Goal: Check status: Check status

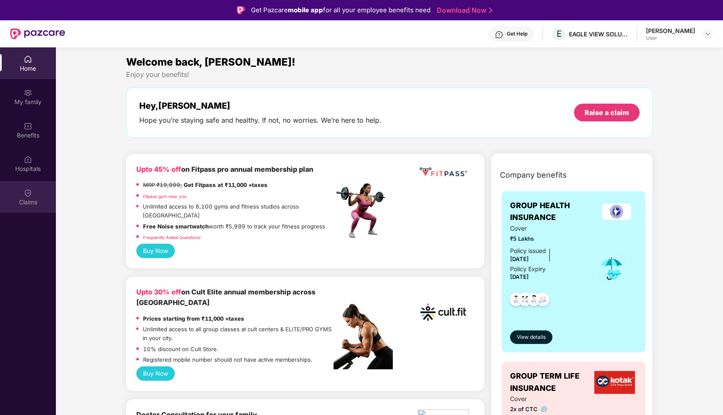
click at [27, 199] on div "Claims" at bounding box center [28, 202] width 56 height 8
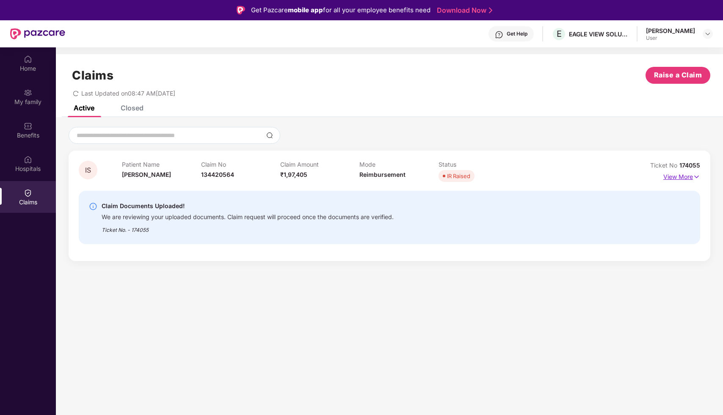
click at [694, 176] on img at bounding box center [696, 176] width 7 height 9
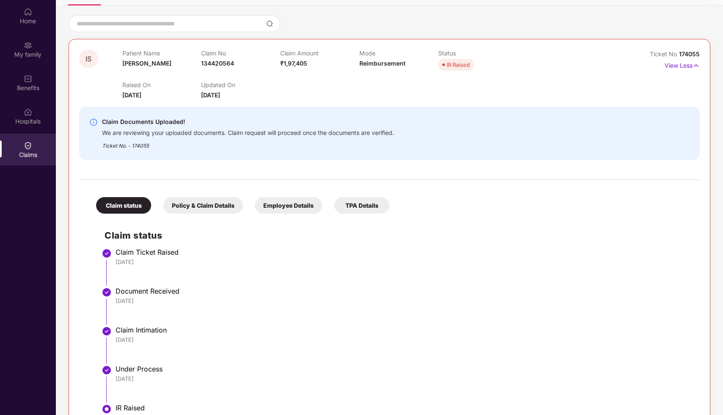
scroll to position [95, 0]
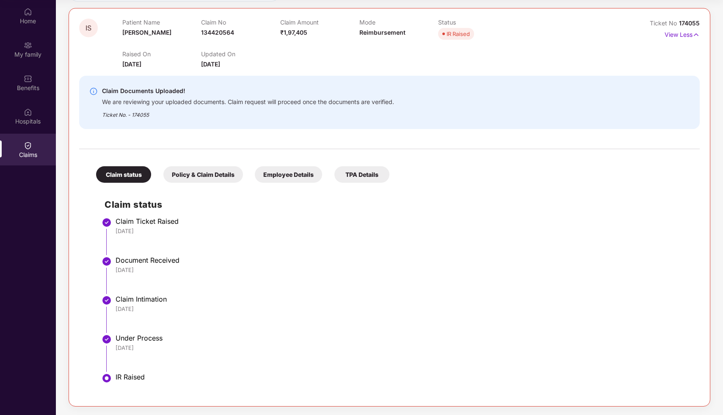
click at [354, 177] on div "TPA Details" at bounding box center [361, 174] width 55 height 17
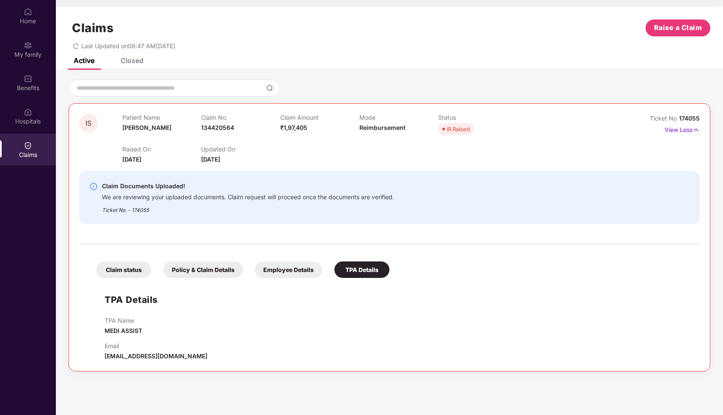
click at [213, 267] on div "Policy & Claim Details" at bounding box center [203, 269] width 80 height 17
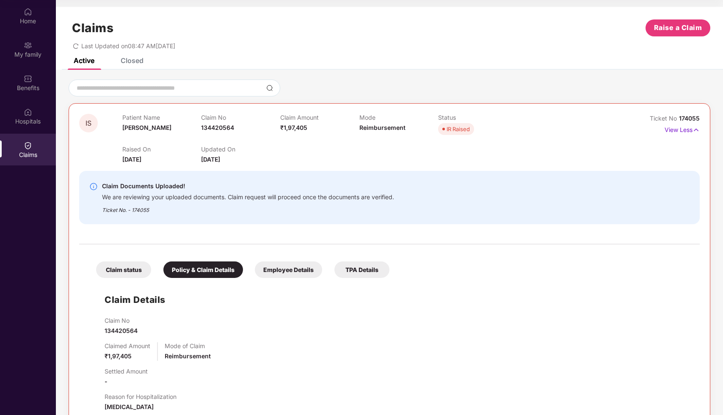
click at [296, 266] on div "Employee Details" at bounding box center [288, 269] width 67 height 17
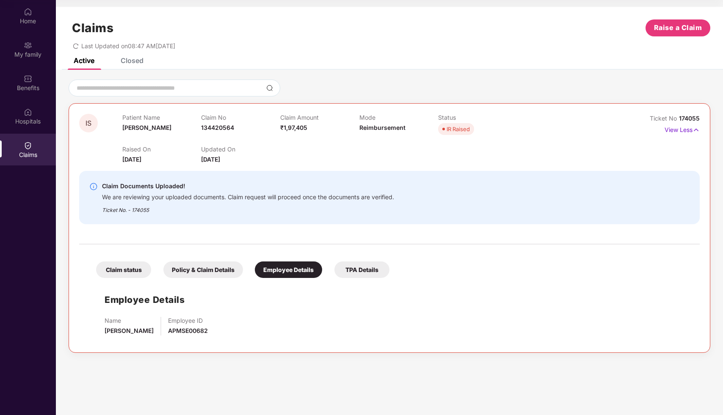
click at [316, 308] on div "Employee Details Name [PERSON_NAME] Employee ID APMSE00682" at bounding box center [389, 312] width 603 height 60
click at [457, 69] on div "Active Closed" at bounding box center [389, 64] width 667 height 12
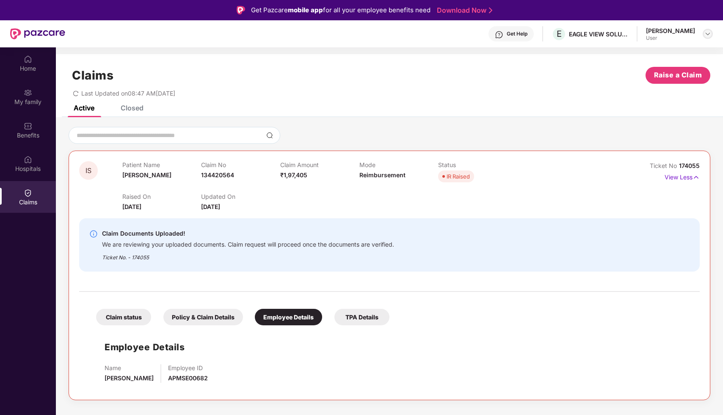
click at [710, 33] on img at bounding box center [707, 33] width 7 height 7
click at [568, 68] on div "Claims Raise a Claim" at bounding box center [389, 75] width 641 height 17
click at [614, 178] on div "IS Patient Name [PERSON_NAME] Claim No 134420564 Claim Amount ₹1,97,405 Mode Re…" at bounding box center [389, 186] width 620 height 50
click at [546, 248] on div "Claim Documents Uploaded! We are reviewing your uploaded documents. Claim reque…" at bounding box center [339, 244] width 500 height 33
drag, startPoint x: 460, startPoint y: 364, endPoint x: 404, endPoint y: 364, distance: 56.3
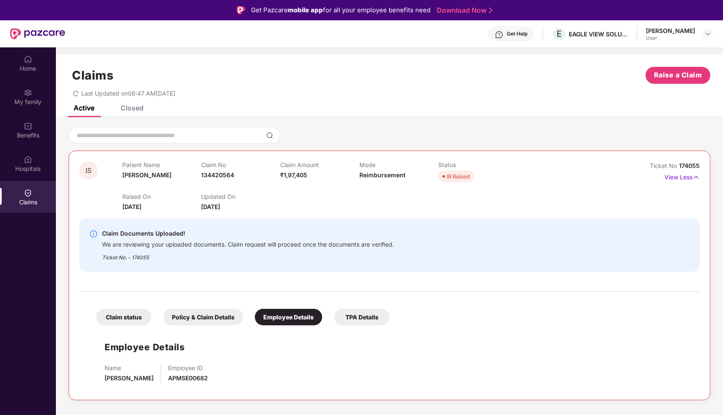
click at [406, 364] on div "Name [PERSON_NAME] Employee ID APMSE00682" at bounding box center [398, 373] width 586 height 19
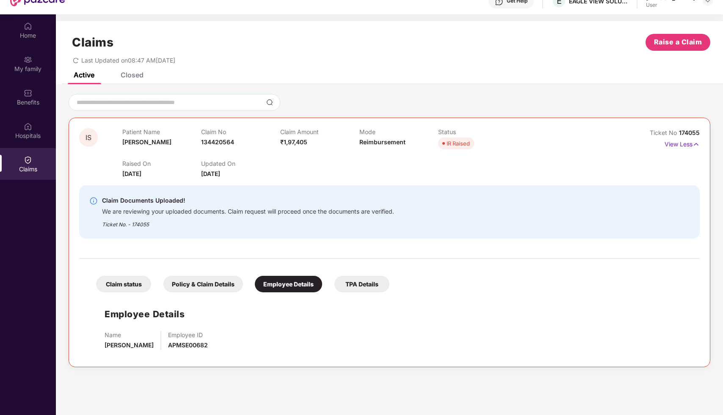
scroll to position [47, 0]
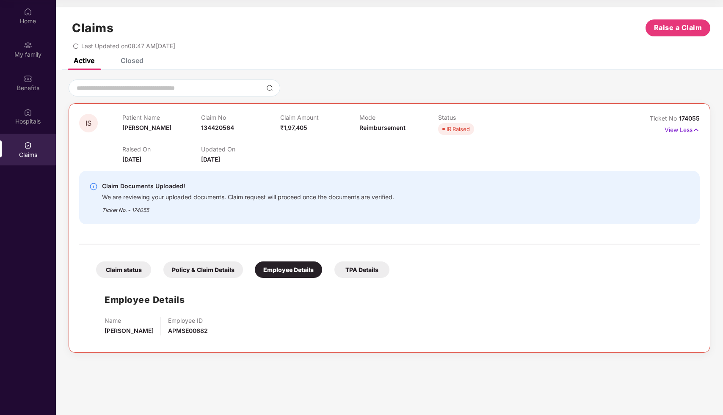
click at [483, 313] on div "Employee Details Name [PERSON_NAME] Employee ID APMSE00682" at bounding box center [389, 312] width 603 height 60
click at [380, 274] on div "TPA Details" at bounding box center [361, 269] width 55 height 17
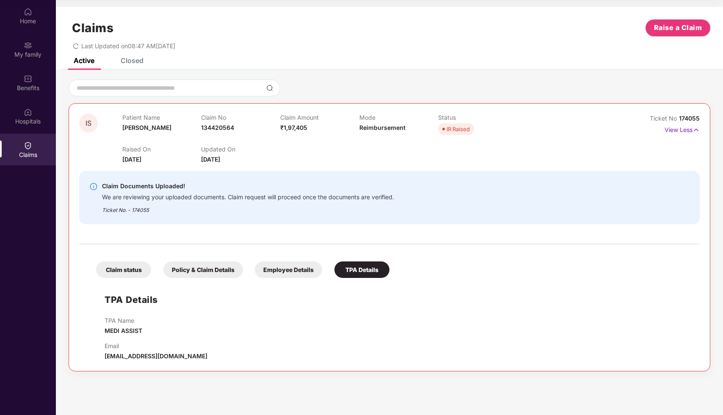
click at [306, 274] on div "Employee Details" at bounding box center [288, 269] width 67 height 17
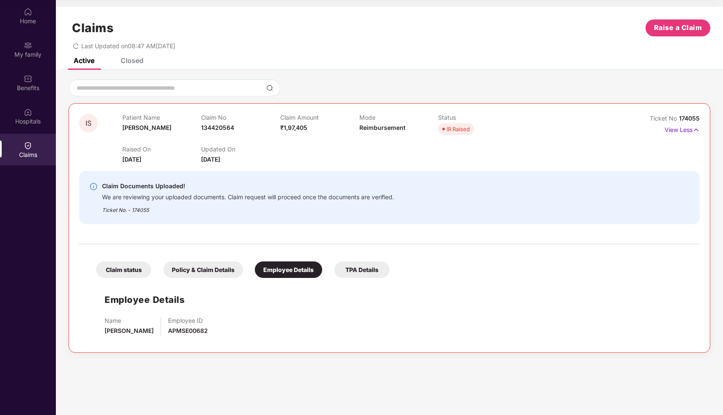
click at [224, 270] on div "Policy & Claim Details" at bounding box center [203, 269] width 80 height 17
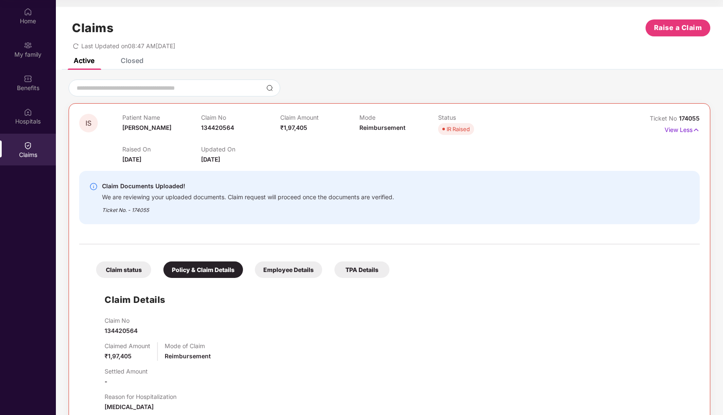
click at [132, 264] on div "Claim status" at bounding box center [123, 269] width 55 height 17
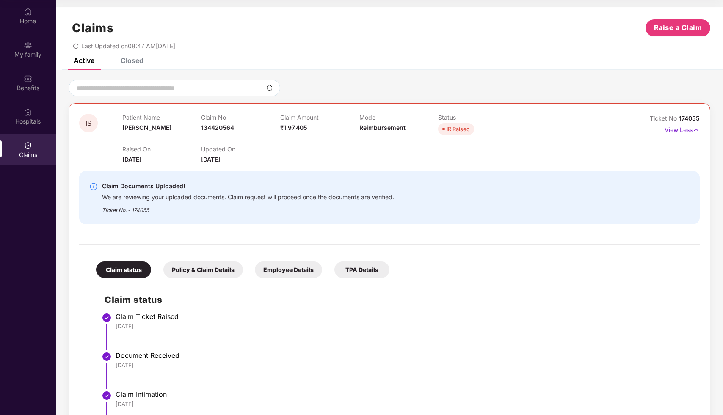
click at [265, 322] on div "[DATE]" at bounding box center [403, 326] width 575 height 8
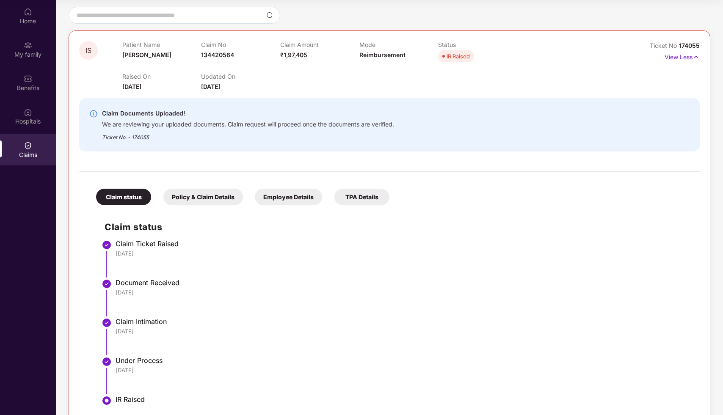
scroll to position [95, 0]
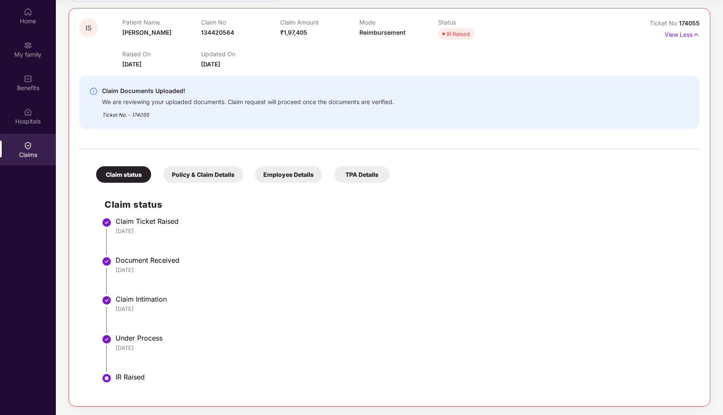
click at [338, 245] on li "Claim Ticket Raised [DATE]" at bounding box center [398, 239] width 586 height 39
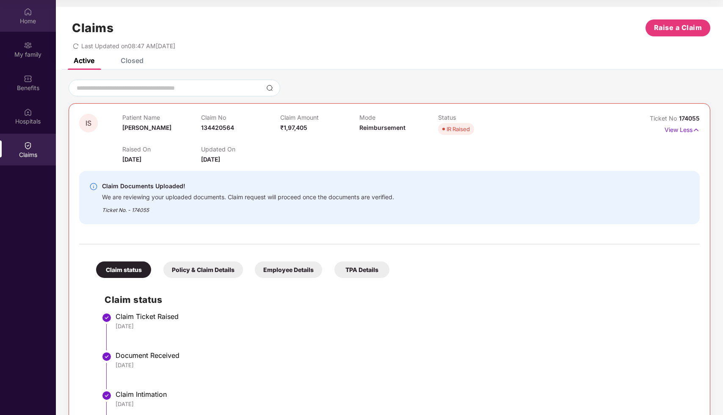
click at [29, 21] on div "Home" at bounding box center [28, 21] width 56 height 8
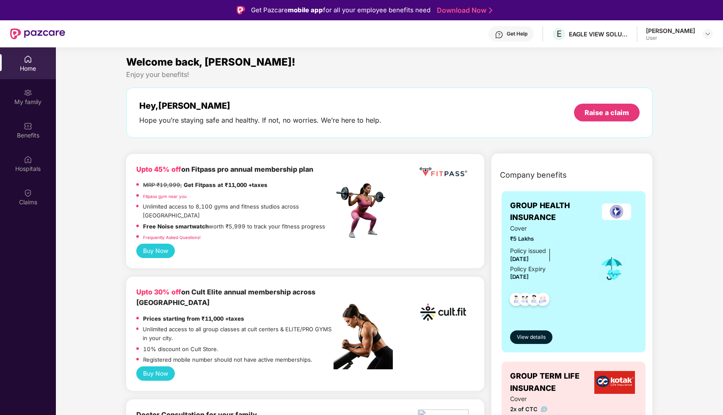
click at [526, 31] on div "Get Help" at bounding box center [510, 33] width 45 height 15
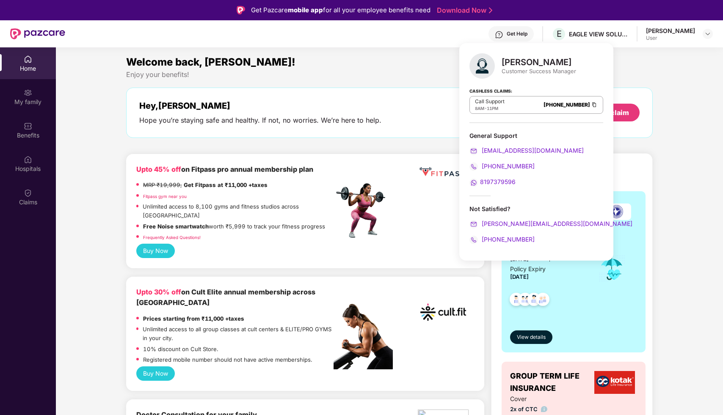
click at [487, 184] on span "8197379596" at bounding box center [498, 181] width 36 height 7
copy span "[EMAIL_ADDRESS][DOMAIN_NAME]"
drag, startPoint x: 550, startPoint y: 149, endPoint x: 482, endPoint y: 153, distance: 67.8
click at [482, 153] on div "[EMAIL_ADDRESS][DOMAIN_NAME]" at bounding box center [536, 150] width 134 height 9
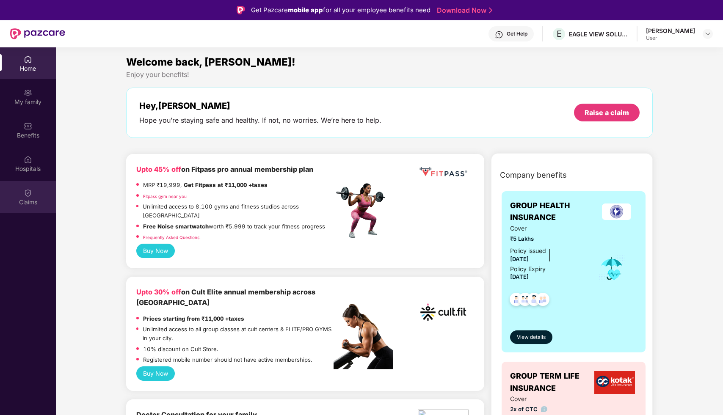
click at [30, 201] on div "Claims" at bounding box center [28, 202] width 56 height 8
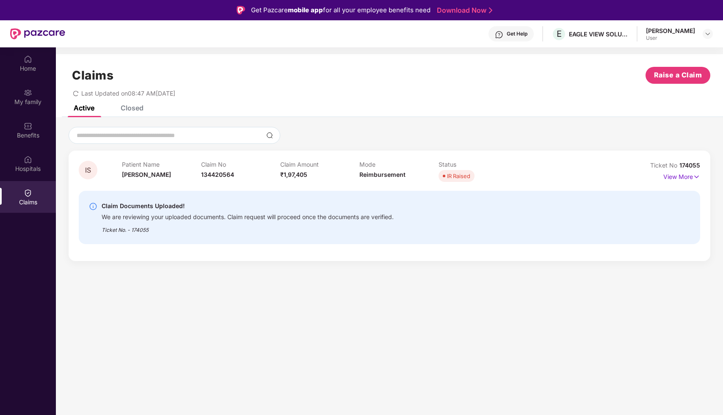
click at [407, 70] on div "Claims Raise a Claim" at bounding box center [389, 75] width 641 height 17
click at [421, 93] on div "Last Updated on 08:47 AM[DATE]" at bounding box center [389, 90] width 641 height 13
click at [24, 27] on div at bounding box center [37, 33] width 55 height 27
click at [38, 33] on img at bounding box center [37, 33] width 55 height 11
